Goal: Check status: Verify the current state of an ongoing process or item

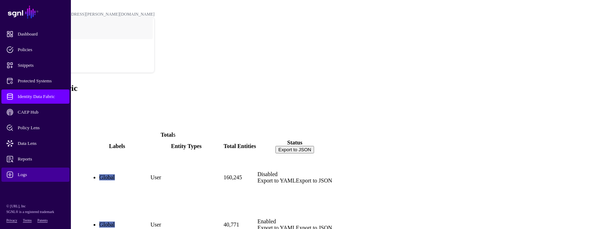
click at [27, 175] on span "Logs" at bounding box center [41, 174] width 70 height 7
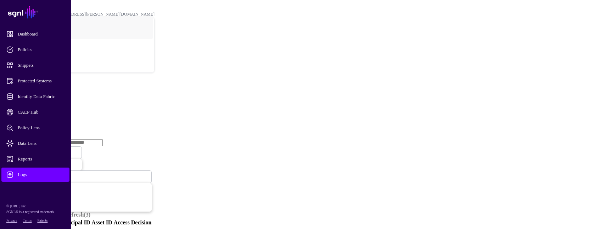
click at [57, 106] on link "Ingestion Service" at bounding box center [37, 109] width 40 height 6
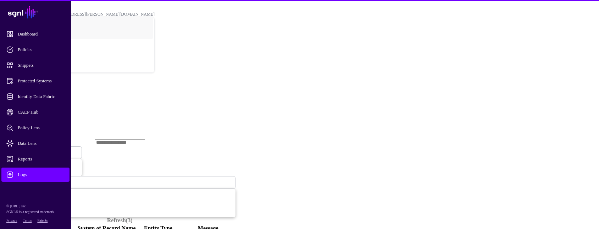
click at [44, 149] on span "Ingestion Started" at bounding box center [26, 152] width 35 height 6
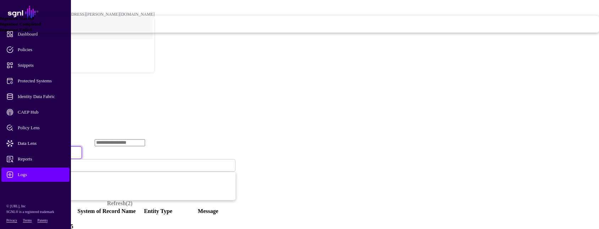
click at [32, 32] on span "Ingestion Failed" at bounding box center [16, 29] width 32 height 5
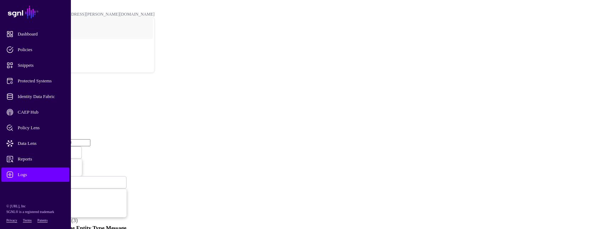
click at [38, 150] on span "Ingestion Failed" at bounding box center [24, 152] width 30 height 5
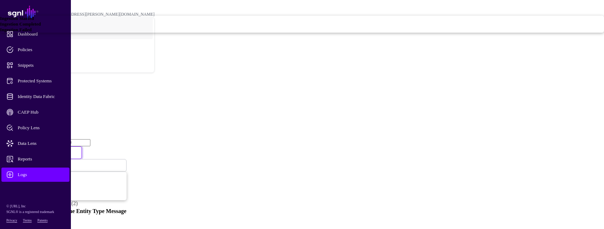
click at [41, 27] on span "Ingestion Completed" at bounding box center [20, 23] width 41 height 5
